Goal: Check status: Check status

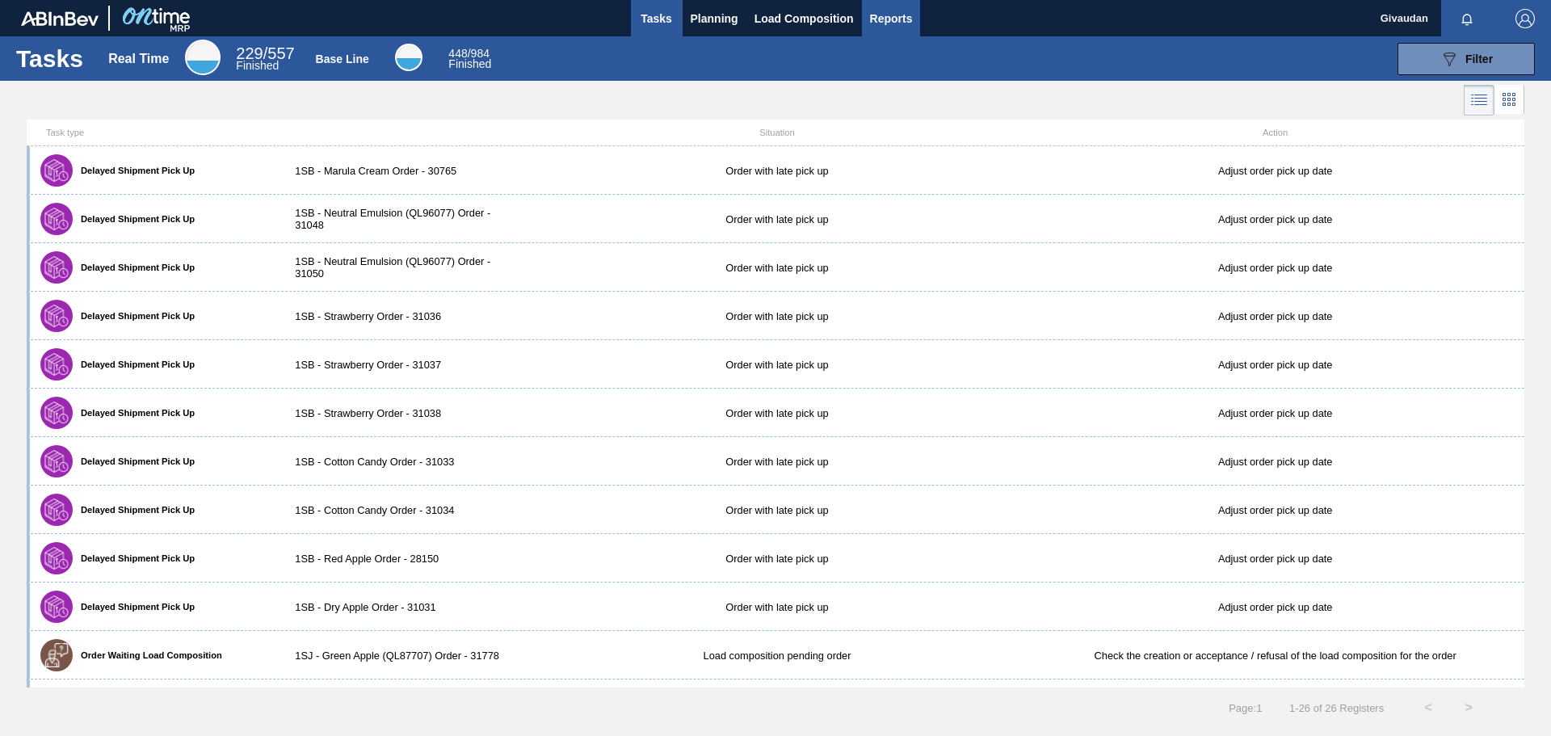
click at [887, 17] on span "Reports" at bounding box center [891, 18] width 43 height 19
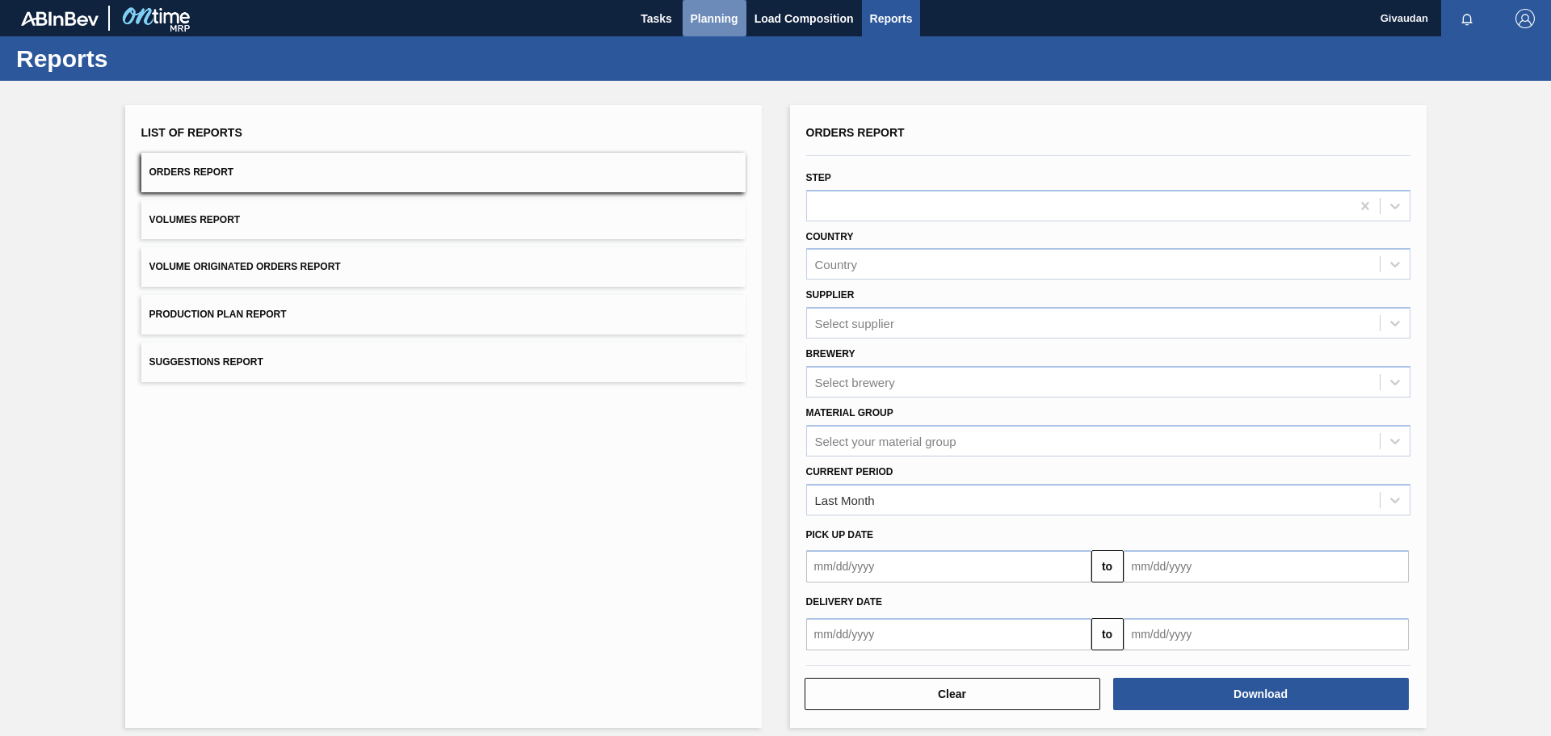
click at [731, 18] on span "Planning" at bounding box center [714, 18] width 48 height 19
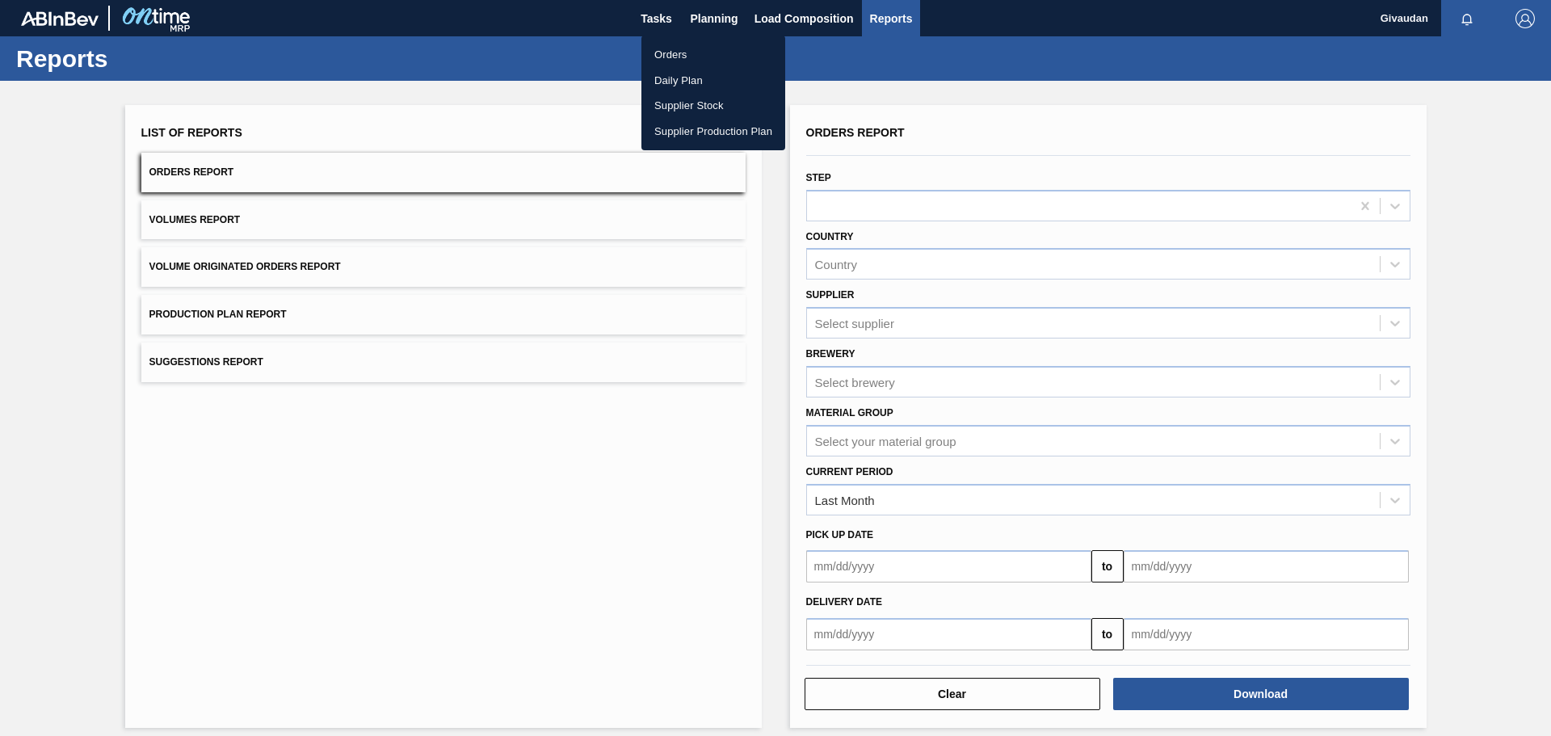
click at [899, 385] on div at bounding box center [775, 368] width 1551 height 736
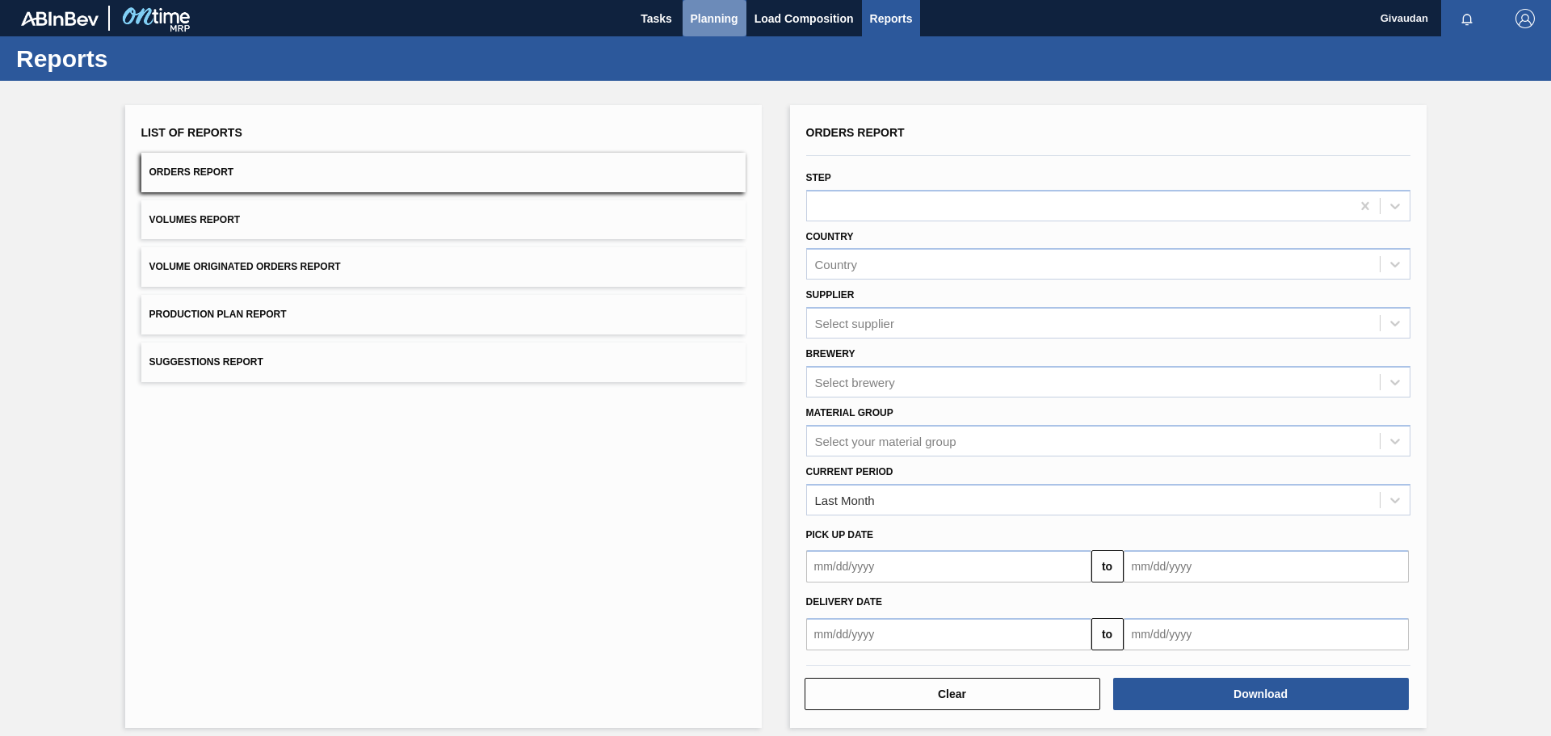
click at [723, 17] on span "Planning" at bounding box center [714, 18] width 48 height 19
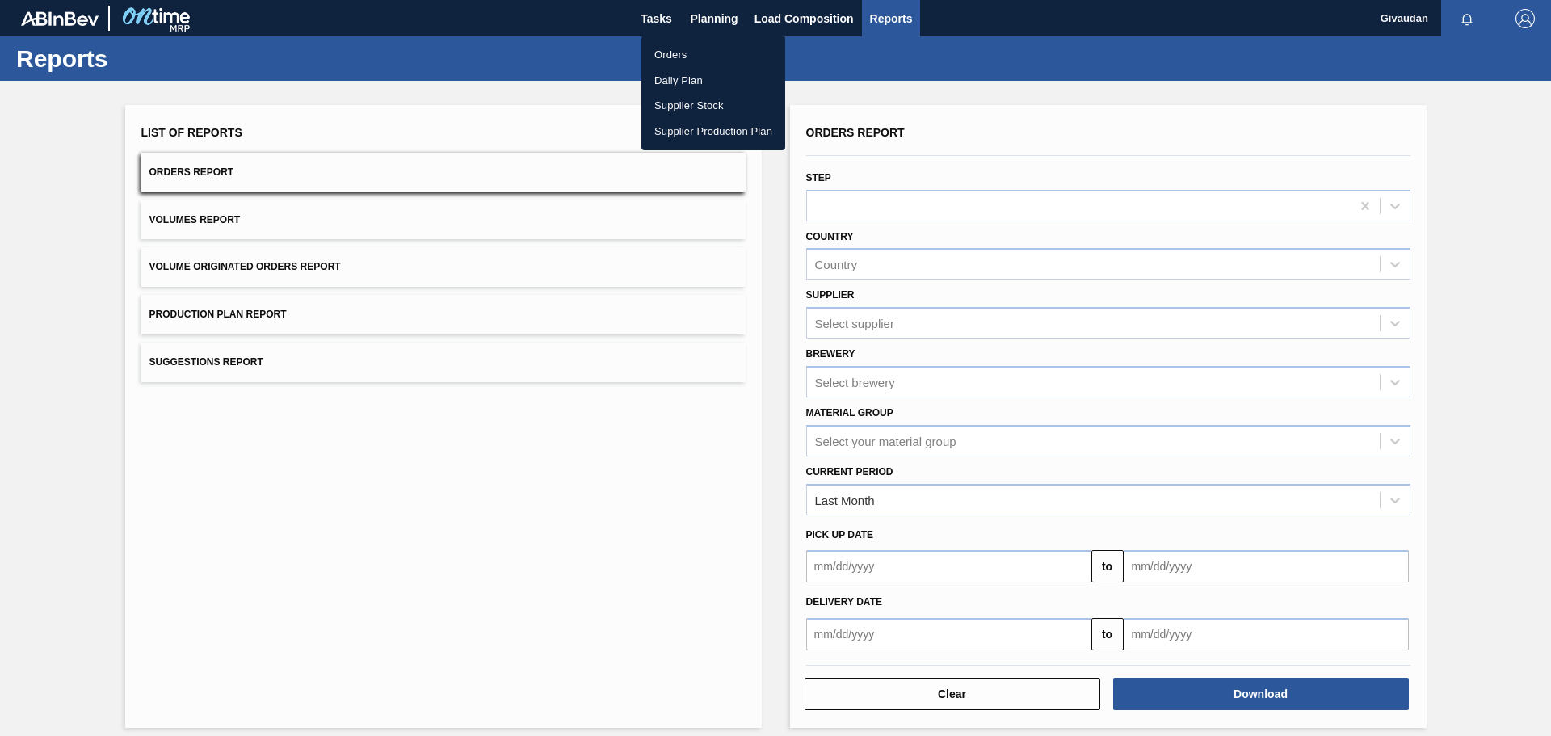
click at [686, 58] on li "Orders" at bounding box center [713, 55] width 144 height 26
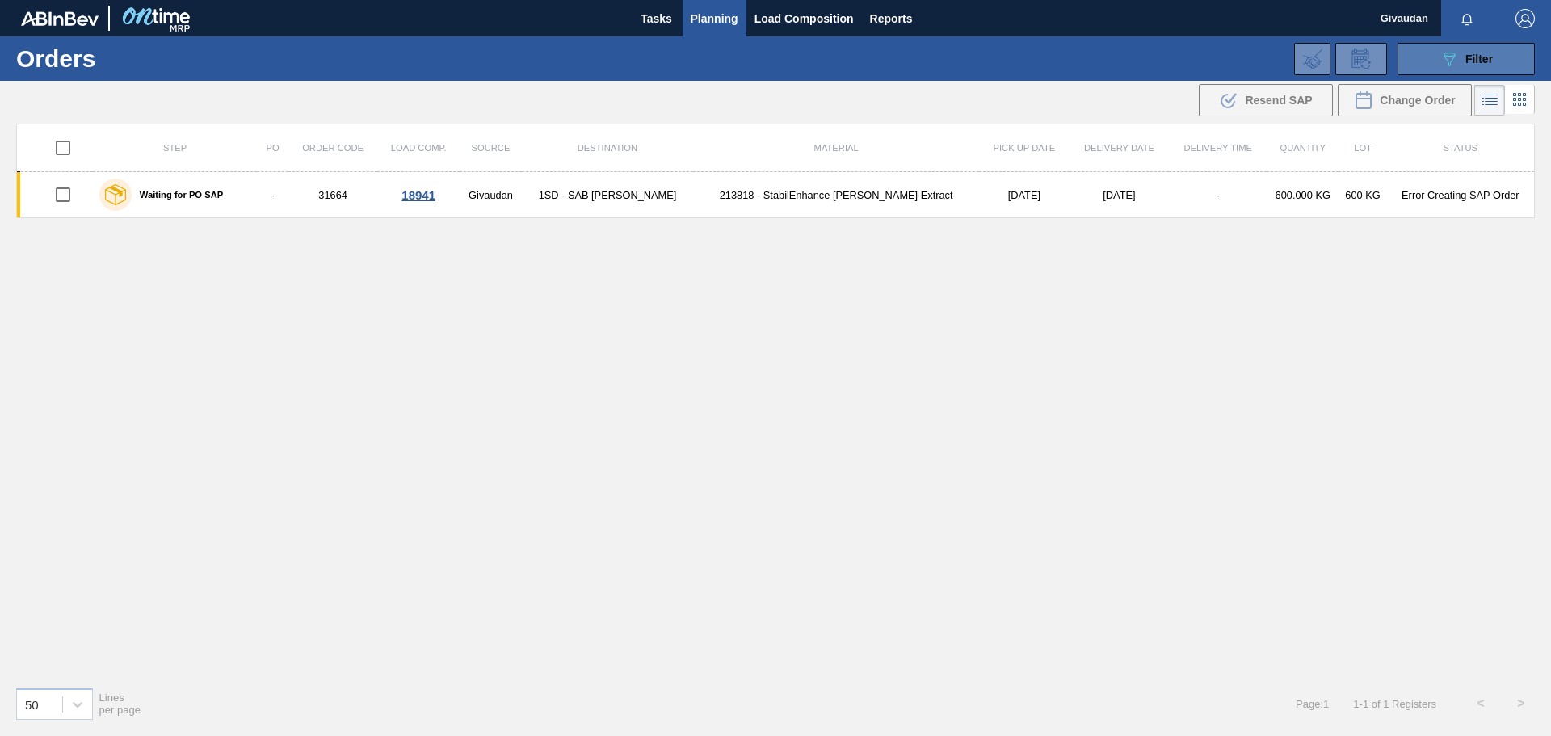
click at [1475, 57] on span "Filter" at bounding box center [1478, 58] width 27 height 13
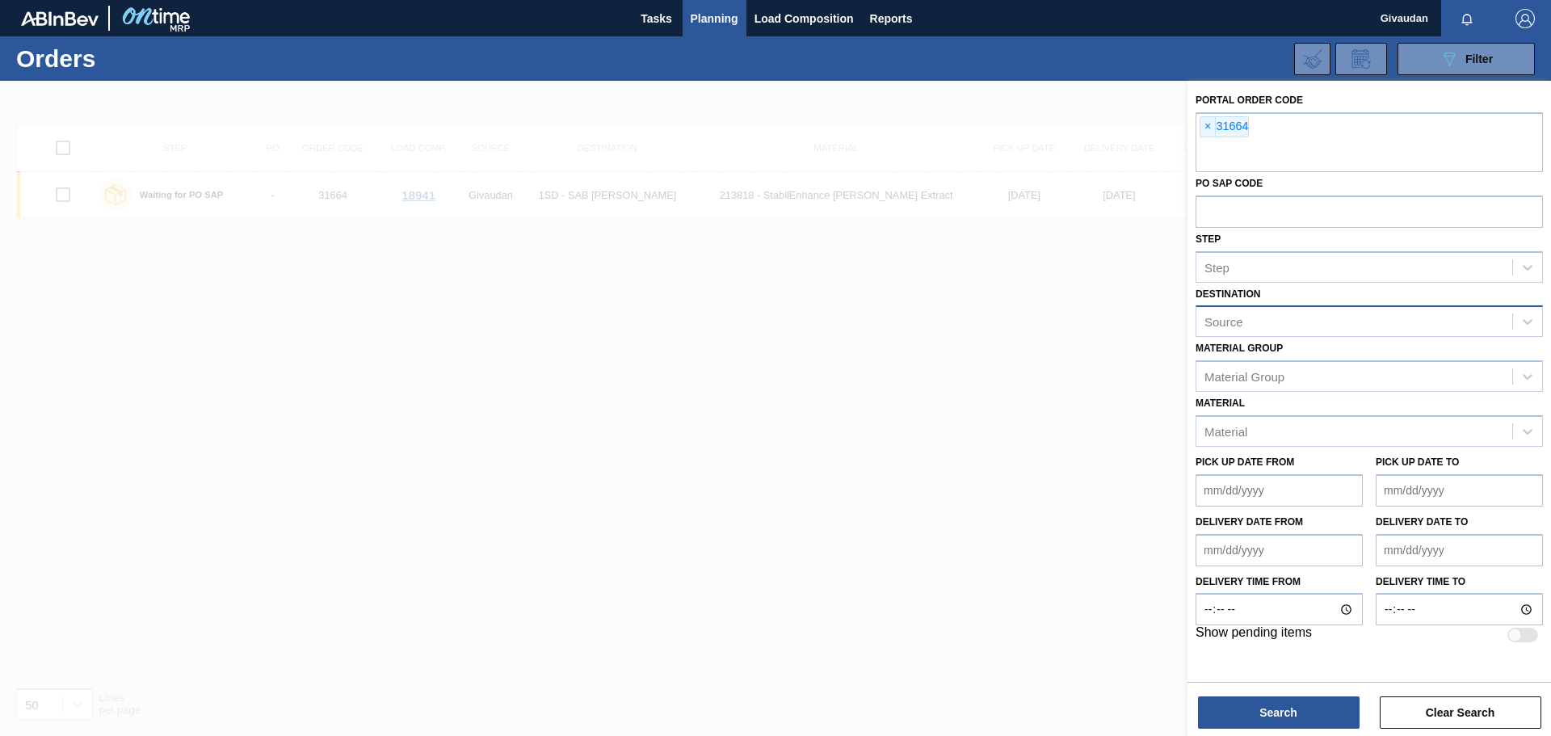
click at [1248, 323] on div "Source" at bounding box center [1354, 321] width 316 height 23
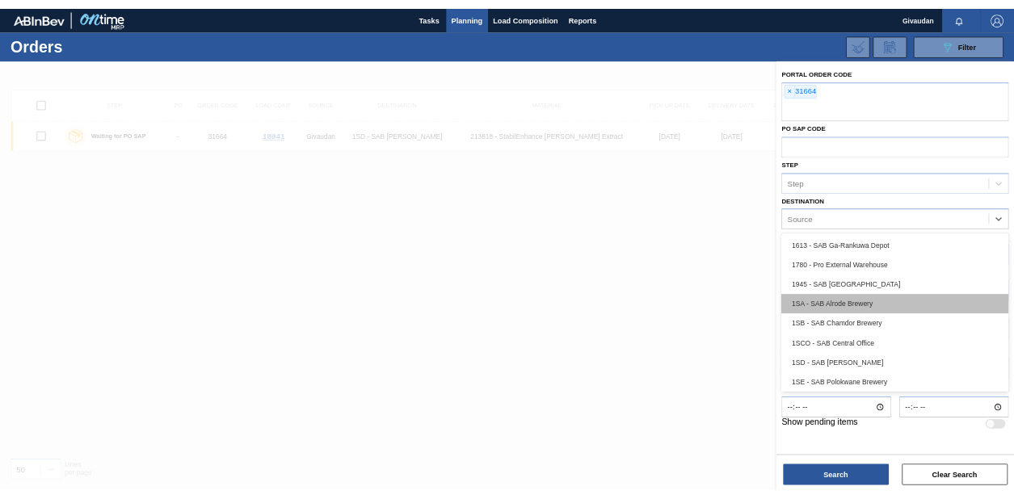
scroll to position [93, 0]
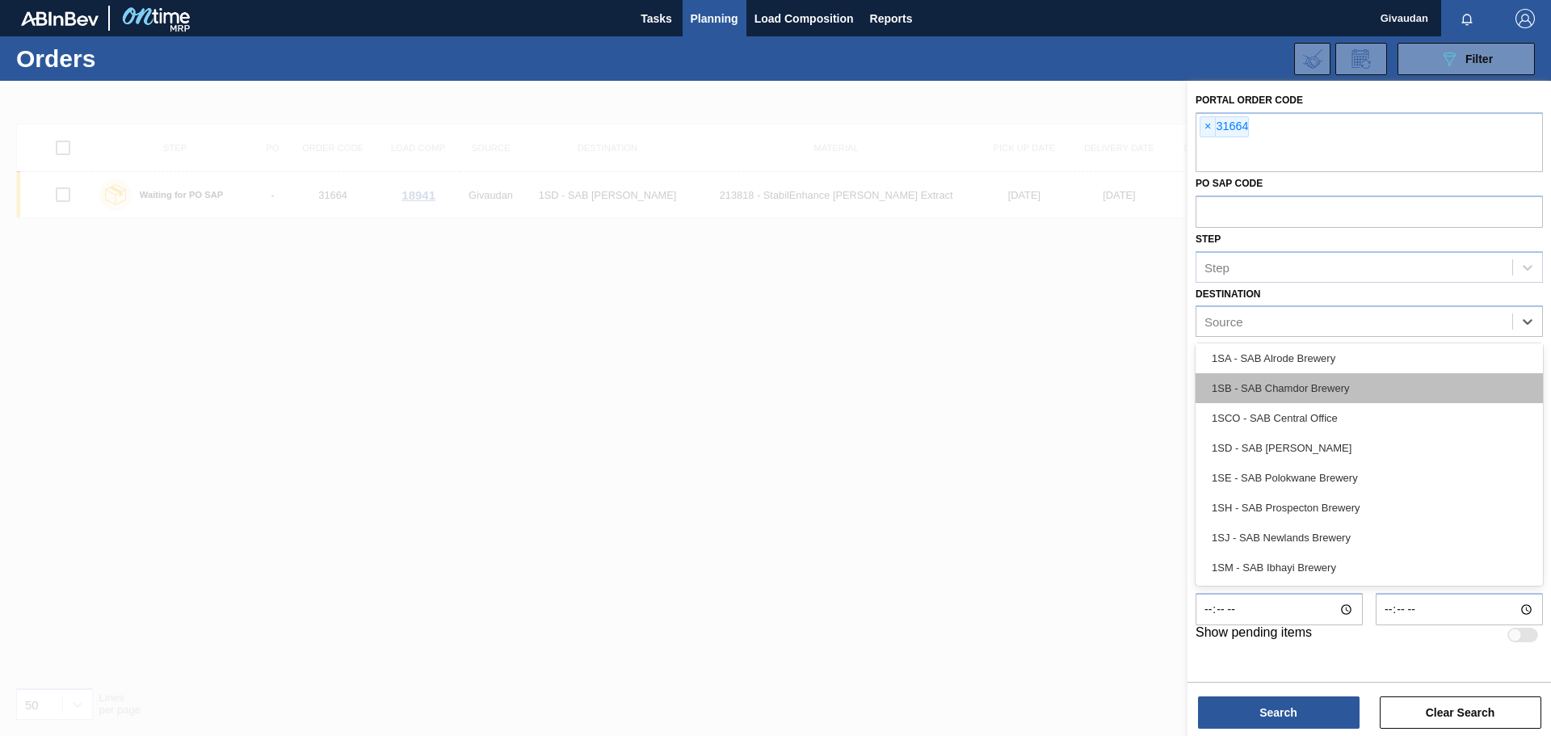
click at [1327, 381] on div "1SB - SAB Chamdor Brewery" at bounding box center [1368, 388] width 347 height 30
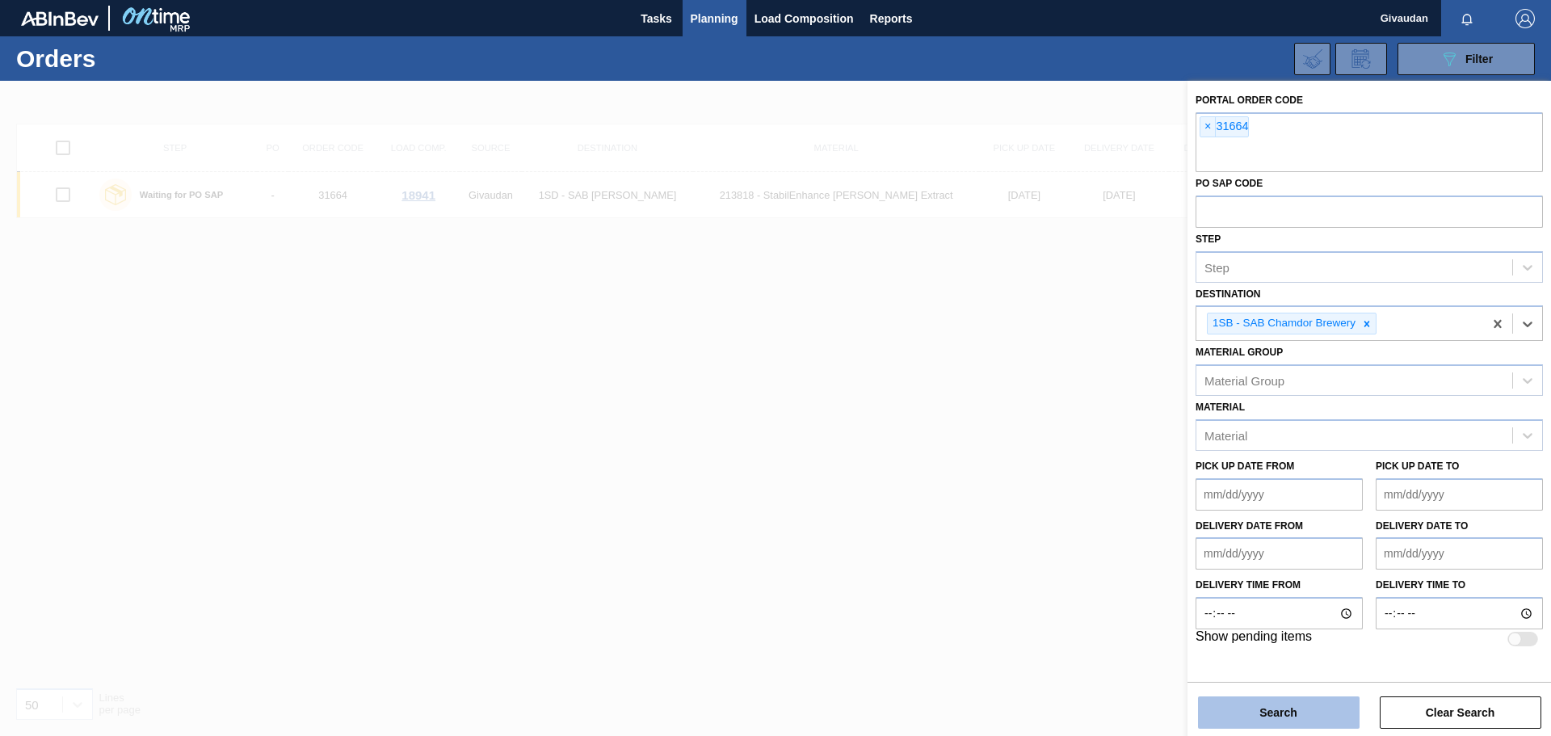
click at [1259, 712] on button "Search" at bounding box center [1279, 712] width 162 height 32
